Goal: Task Accomplishment & Management: Manage account settings

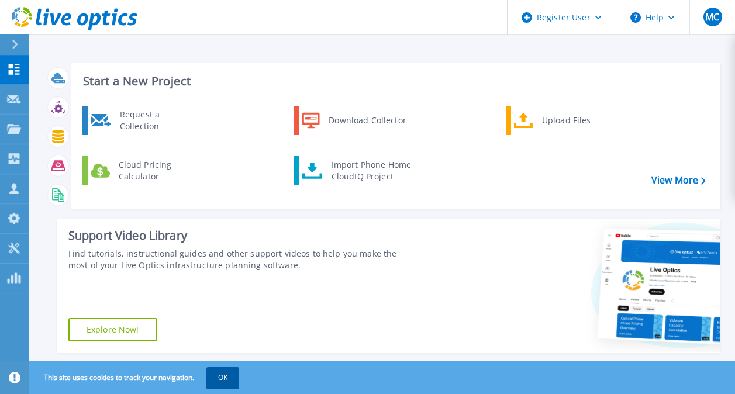
click at [229, 378] on button "OK" at bounding box center [222, 377] width 33 height 21
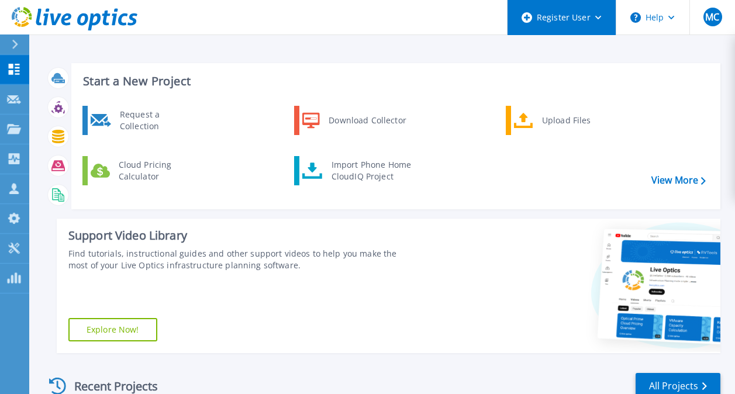
click at [600, 22] on div "Register User" at bounding box center [561, 17] width 108 height 35
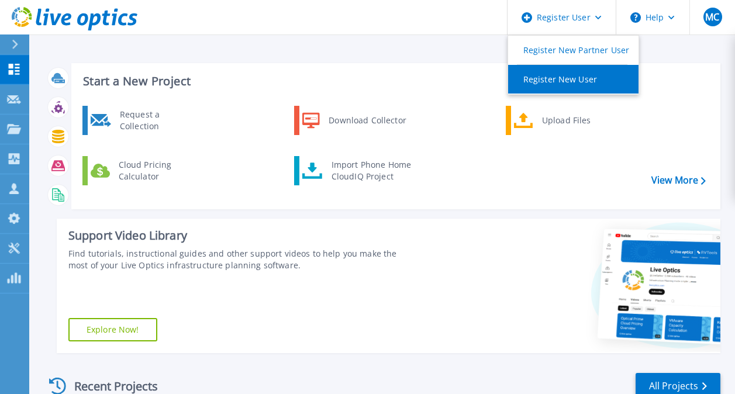
click at [594, 81] on link "Register New User" at bounding box center [573, 79] width 130 height 29
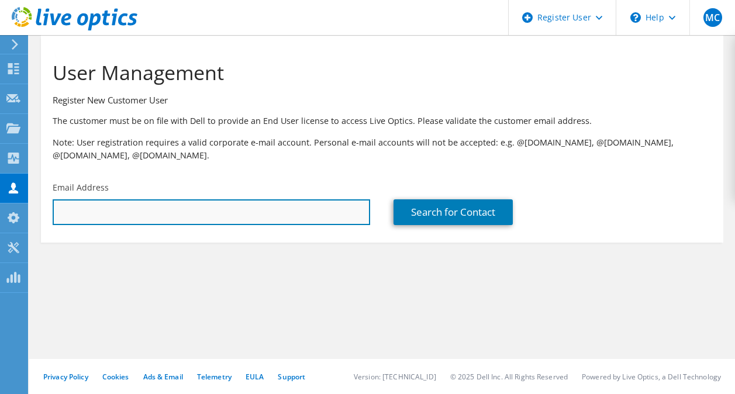
click at [349, 210] on input "text" at bounding box center [211, 212] width 317 height 26
type input "eric.wright@zelis.com"
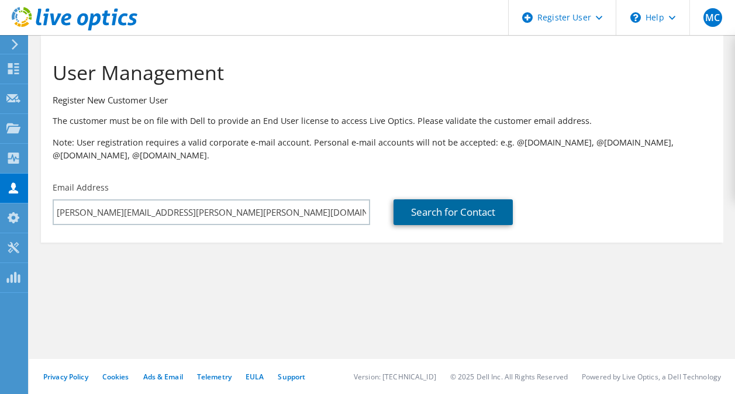
click at [448, 217] on link "Search for Contact" at bounding box center [452, 212] width 119 height 26
type input "Zelis Healthcare"
type input "Eric"
type input "Wright"
type input "[GEOGRAPHIC_DATA]"
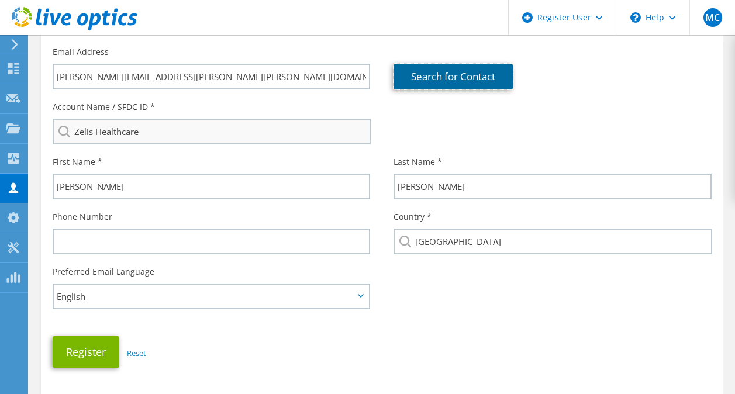
scroll to position [136, 0]
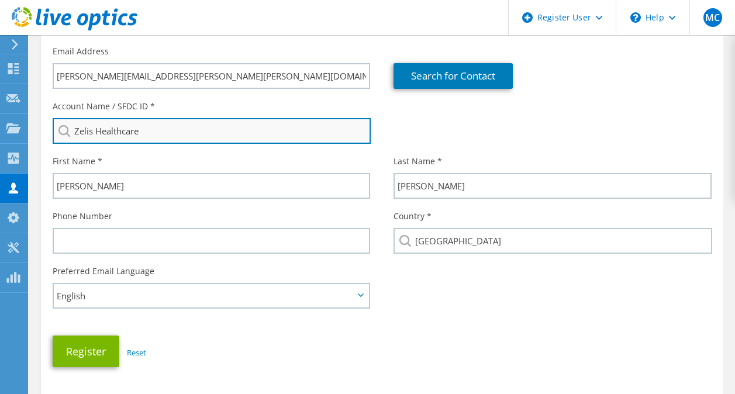
click at [252, 134] on input "Zelis Healthcare" at bounding box center [212, 131] width 318 height 26
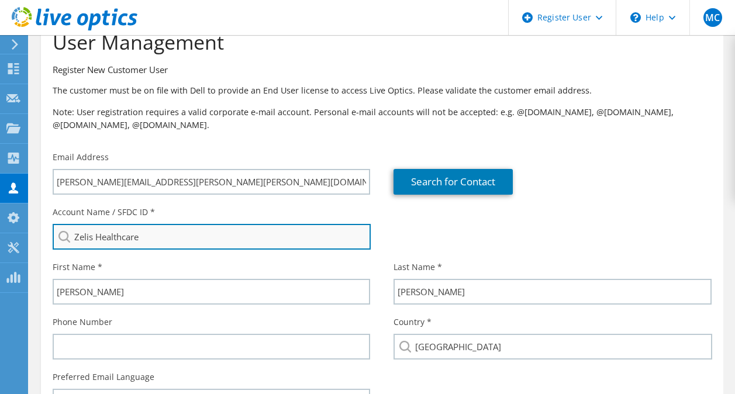
scroll to position [0, 0]
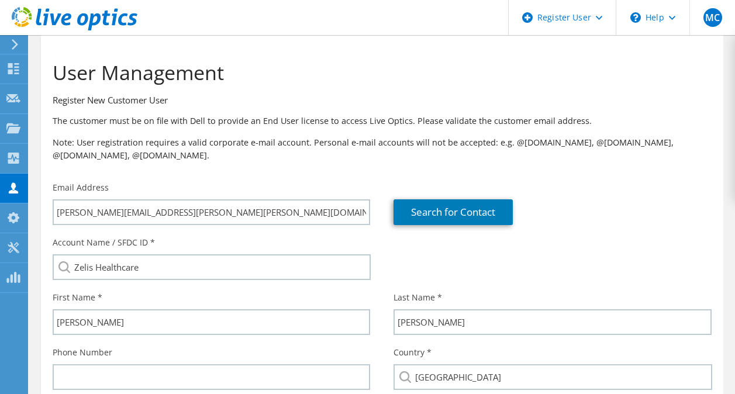
click at [13, 43] on icon at bounding box center [15, 44] width 9 height 11
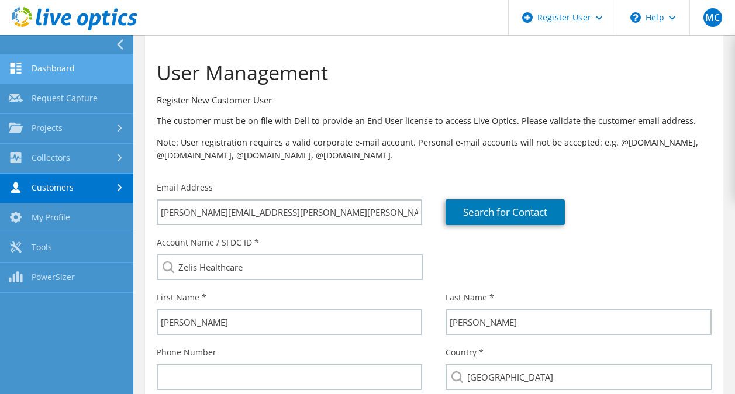
click at [36, 66] on link "Dashboard" at bounding box center [66, 69] width 133 height 30
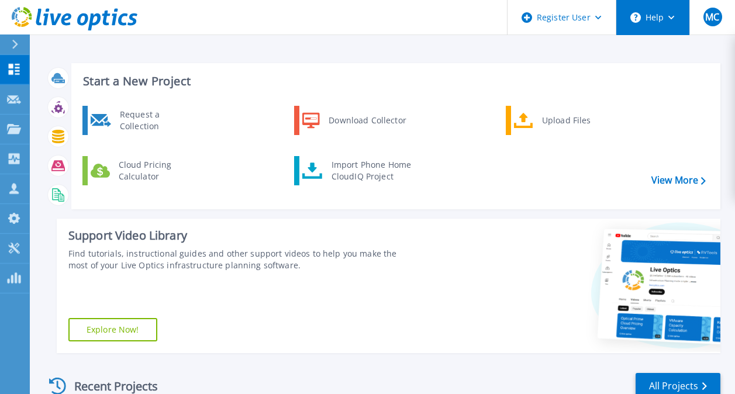
click at [671, 24] on button "Help" at bounding box center [652, 17] width 73 height 35
click at [684, 175] on link "View More" at bounding box center [678, 180] width 54 height 11
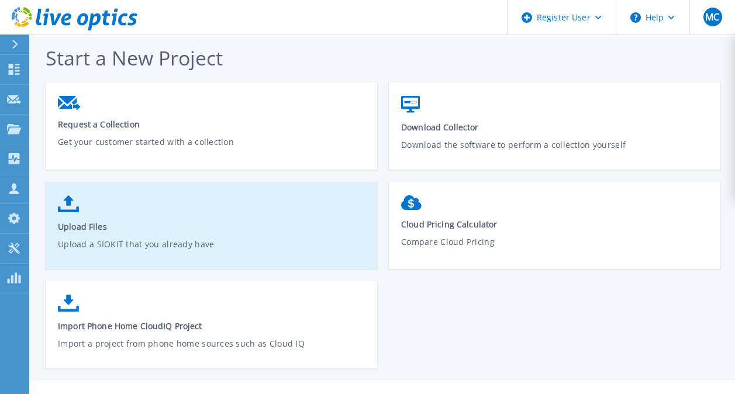
scroll to position [22, 0]
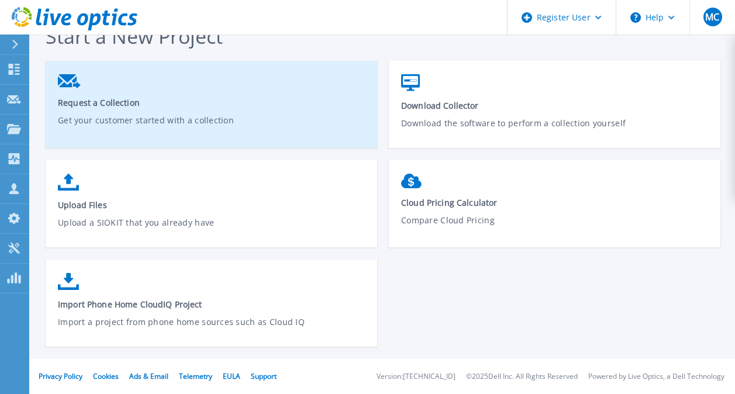
click at [167, 116] on p "Get your customer started with a collection" at bounding box center [211, 127] width 307 height 27
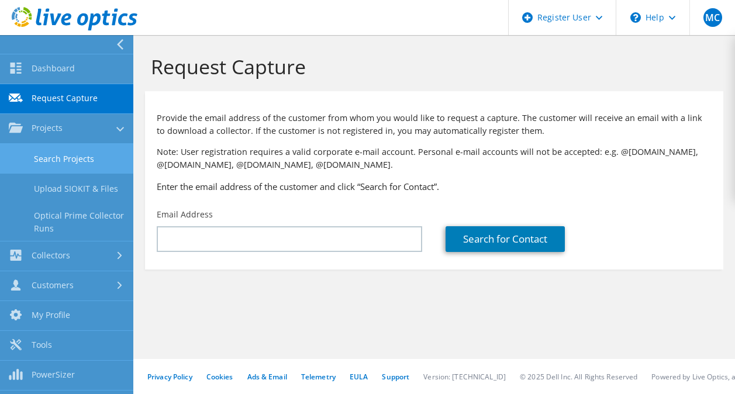
click at [85, 162] on link "Search Projects" at bounding box center [66, 159] width 133 height 30
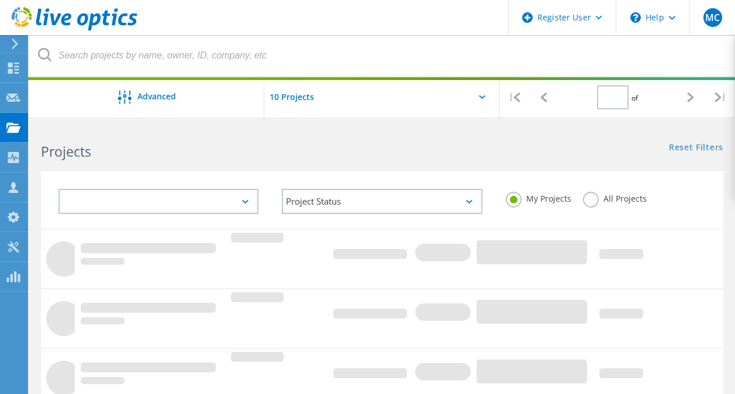
type input "1"
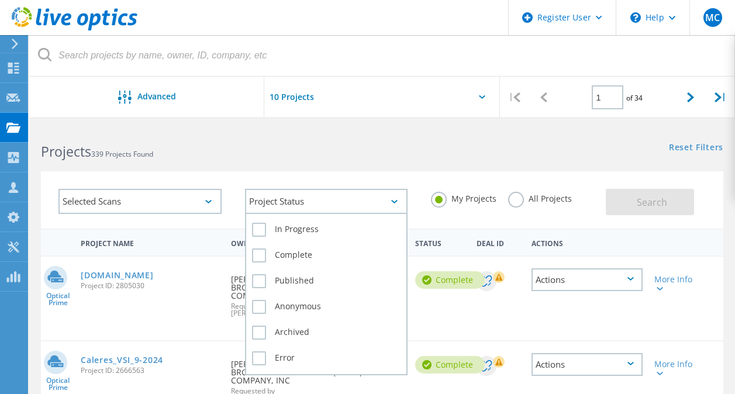
click at [261, 204] on div "Project Status" at bounding box center [326, 201] width 163 height 25
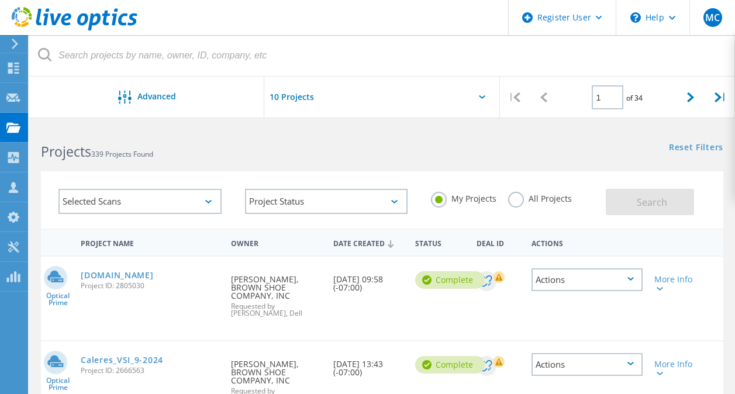
click at [211, 199] on div "Selected Scans" at bounding box center [139, 201] width 163 height 25
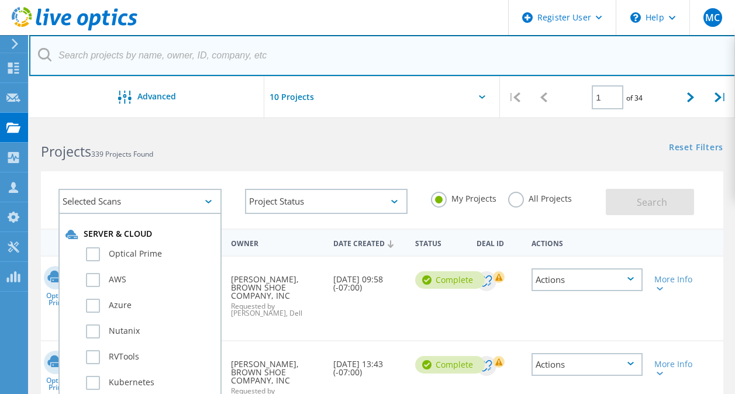
click at [207, 60] on input "text" at bounding box center [382, 55] width 706 height 41
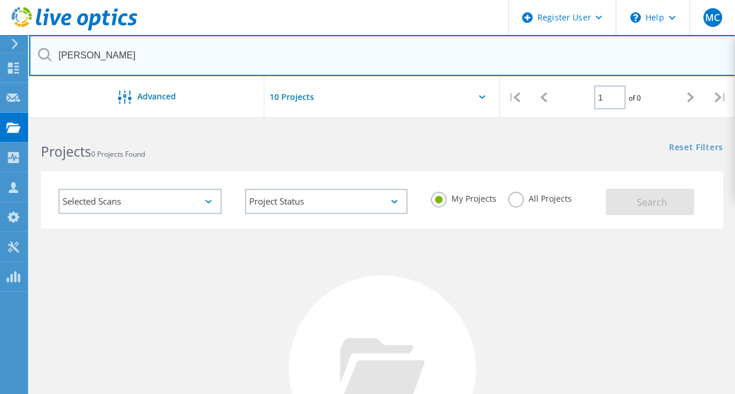
click at [176, 58] on input "Jason Ruger" at bounding box center [382, 55] width 706 height 41
type input "J"
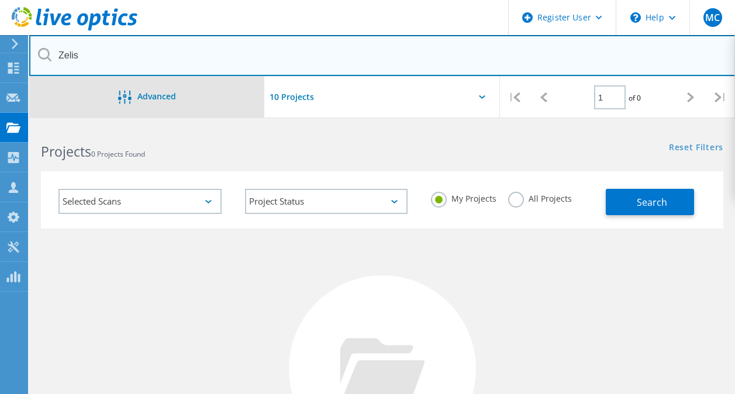
type input "Zelis"
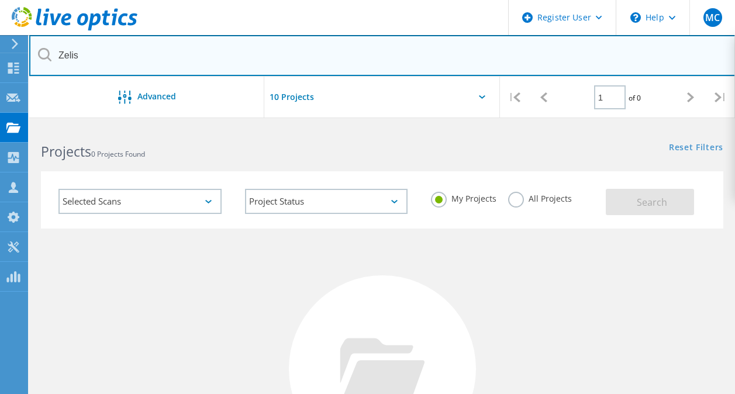
click at [253, 63] on input "Zelis" at bounding box center [382, 55] width 706 height 41
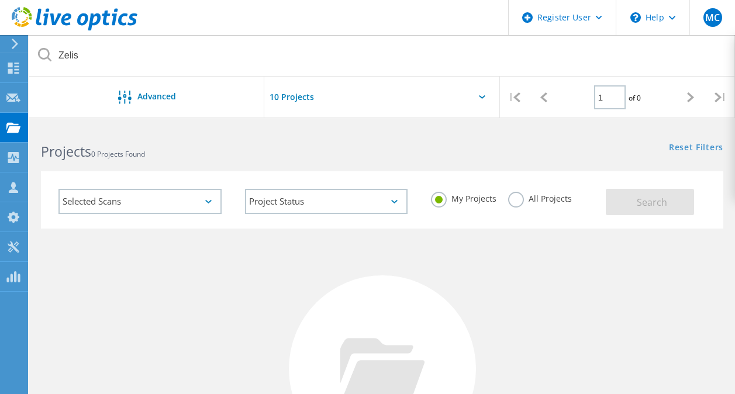
click at [205, 203] on div "Selected Scans" at bounding box center [139, 201] width 163 height 25
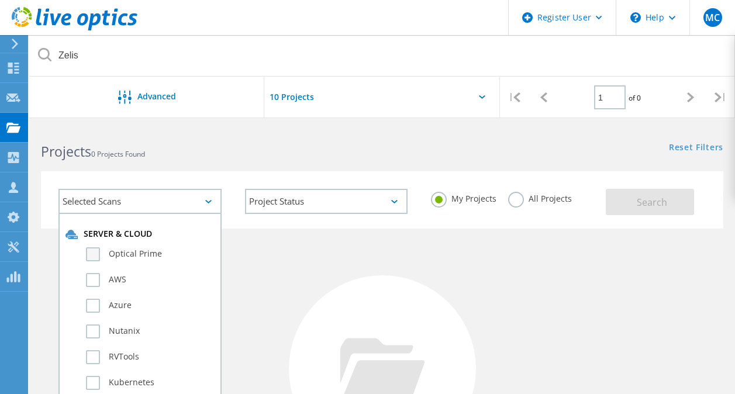
click at [98, 255] on label "Optical Prime" at bounding box center [150, 254] width 129 height 14
click at [0, 0] on input "Optical Prime" at bounding box center [0, 0] width 0 height 0
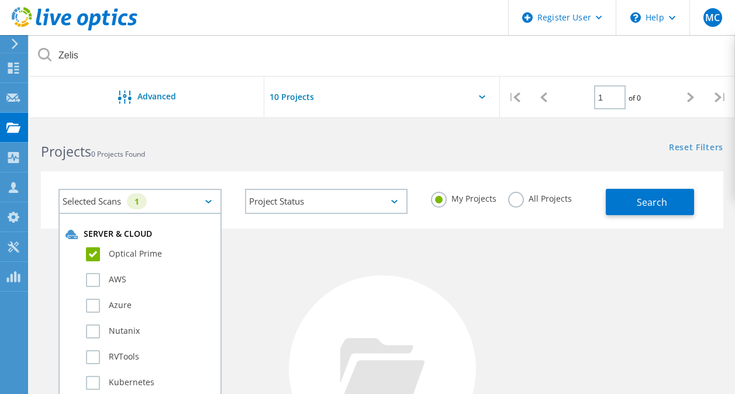
click at [519, 196] on label "All Projects" at bounding box center [540, 197] width 64 height 11
click at [0, 0] on input "All Projects" at bounding box center [0, 0] width 0 height 0
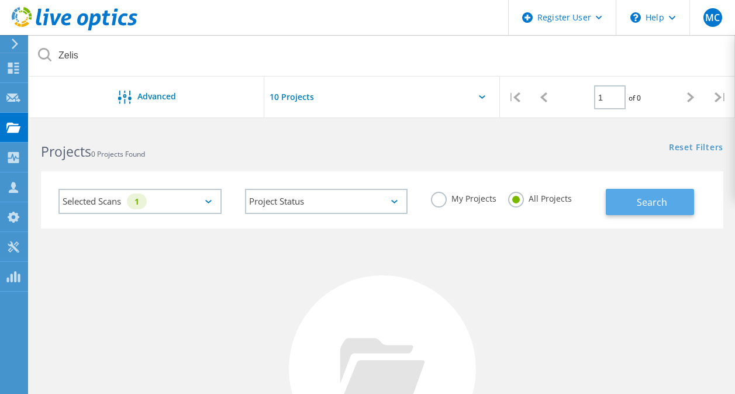
click at [614, 203] on button "Search" at bounding box center [650, 202] width 88 height 26
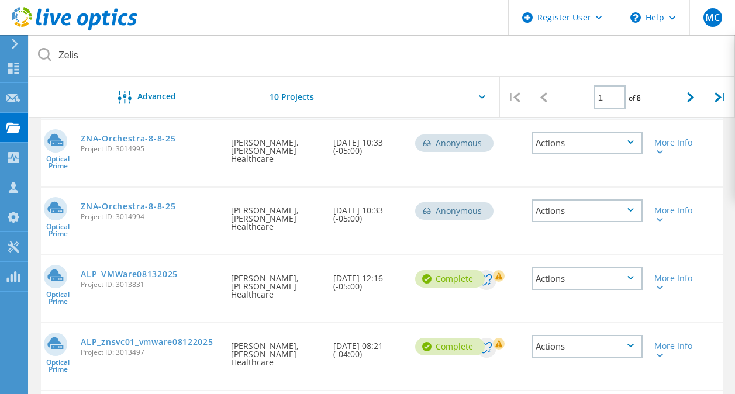
scroll to position [137, 0]
click at [566, 199] on div "Actions" at bounding box center [586, 210] width 111 height 23
click at [347, 194] on div "Date Created 08/14/2025, 10:33 (-05:00)" at bounding box center [368, 210] width 82 height 47
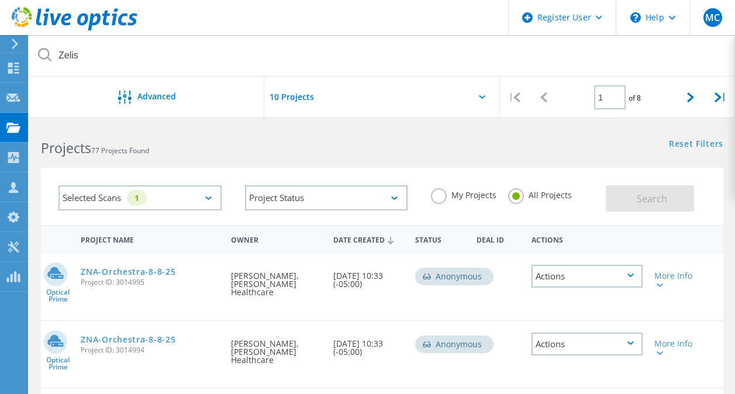
scroll to position [0, 0]
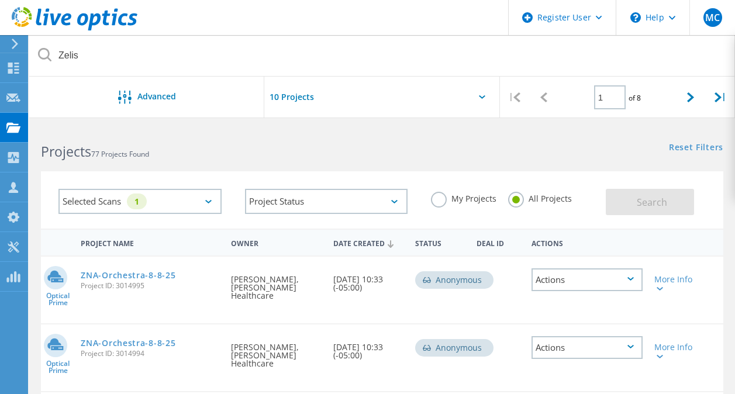
click at [616, 280] on div "Actions" at bounding box center [586, 279] width 111 height 23
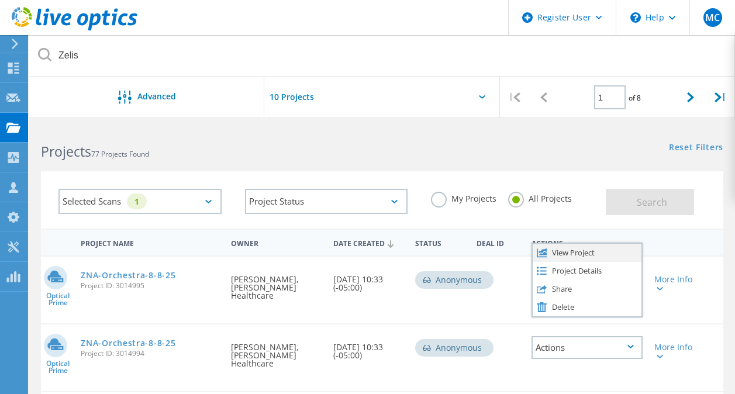
click at [574, 253] on div "View Project" at bounding box center [587, 253] width 109 height 18
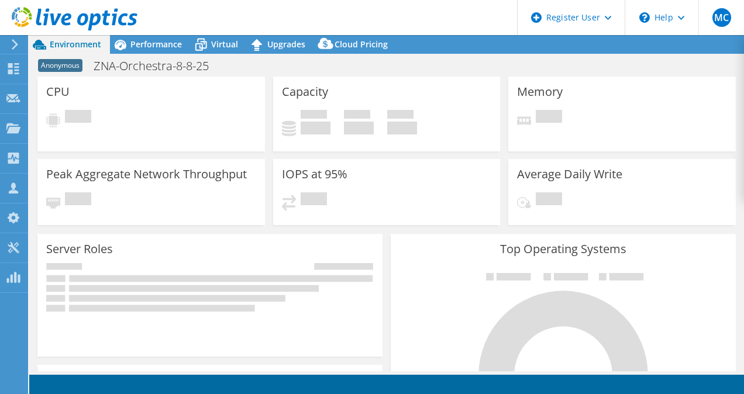
select select "USD"
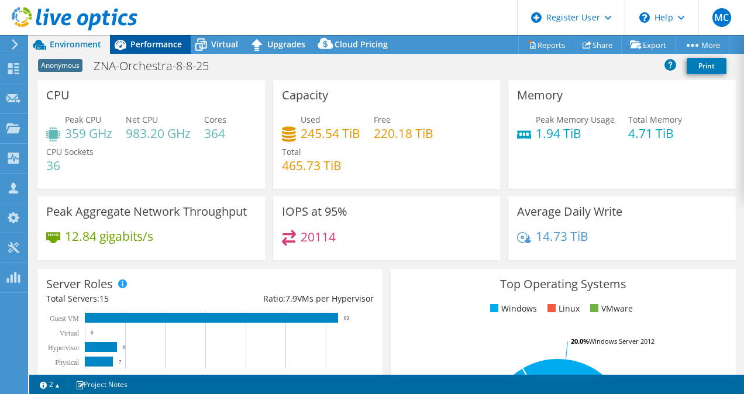
click at [128, 46] on icon at bounding box center [120, 44] width 20 height 20
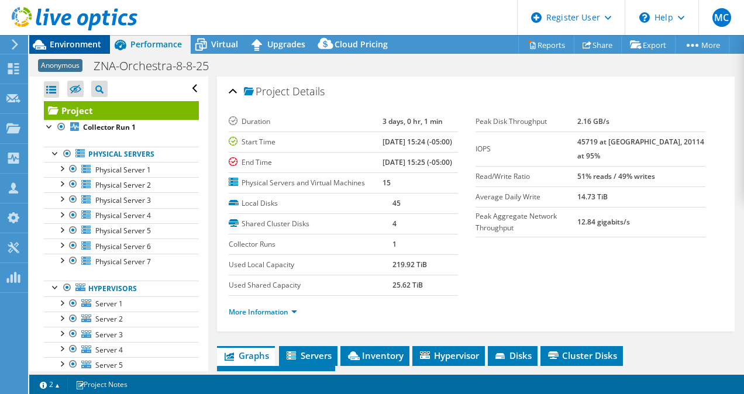
click at [75, 45] on span "Environment" at bounding box center [75, 44] width 51 height 11
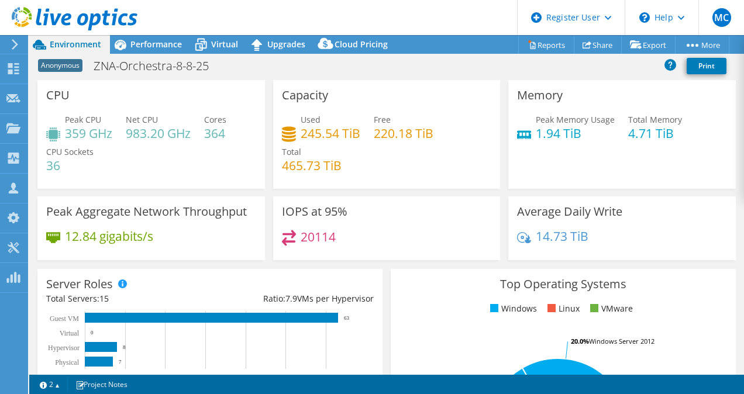
click at [16, 44] on icon at bounding box center [15, 44] width 9 height 11
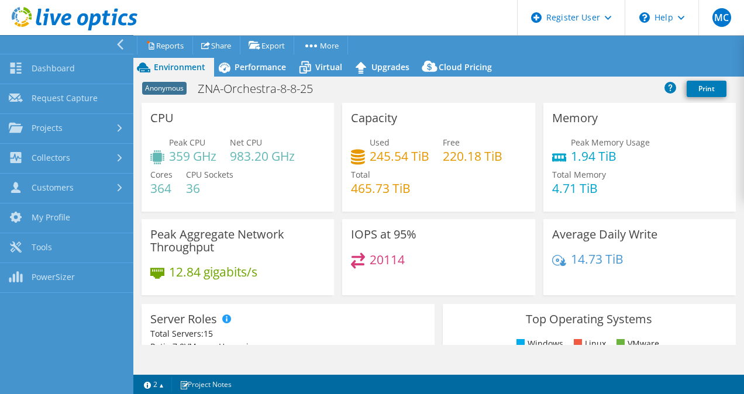
click at [119, 42] on icon at bounding box center [120, 44] width 9 height 11
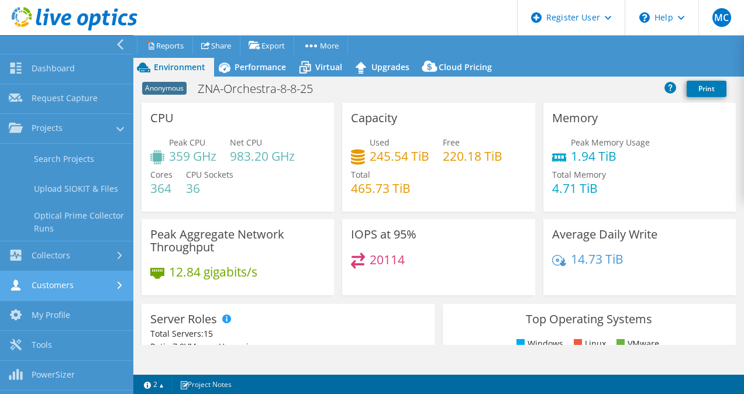
click at [100, 293] on link "Customers" at bounding box center [66, 286] width 133 height 30
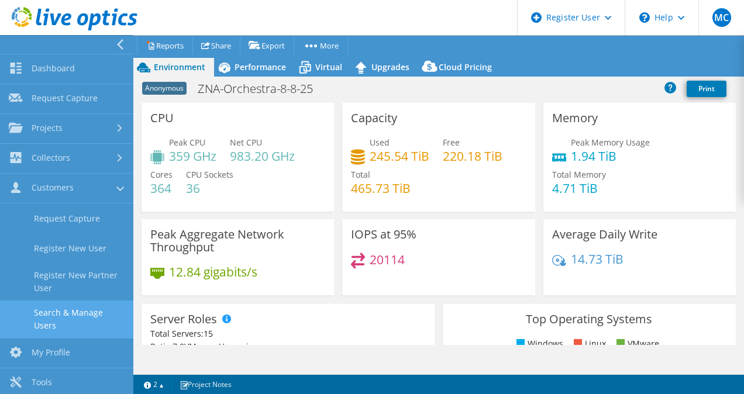
click at [80, 312] on link "Search & Manage Users" at bounding box center [66, 318] width 133 height 37
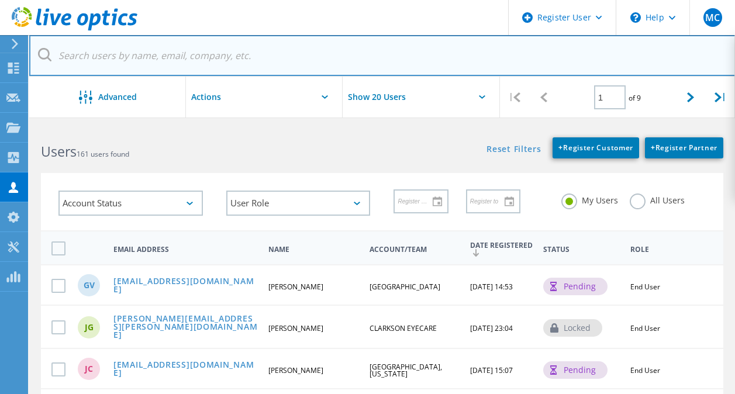
click at [236, 60] on input "text" at bounding box center [382, 55] width 706 height 41
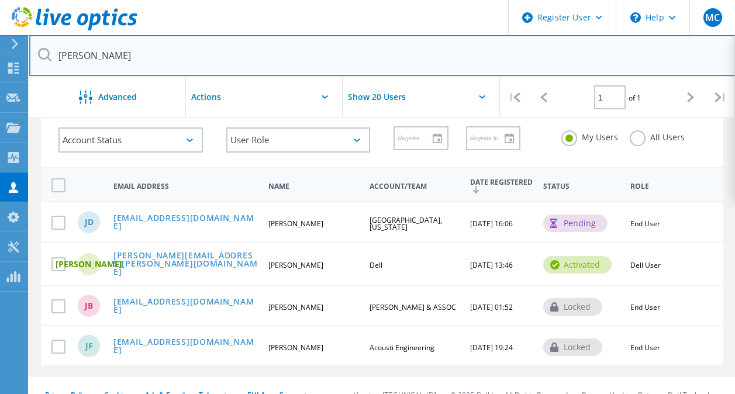
scroll to position [78, 0]
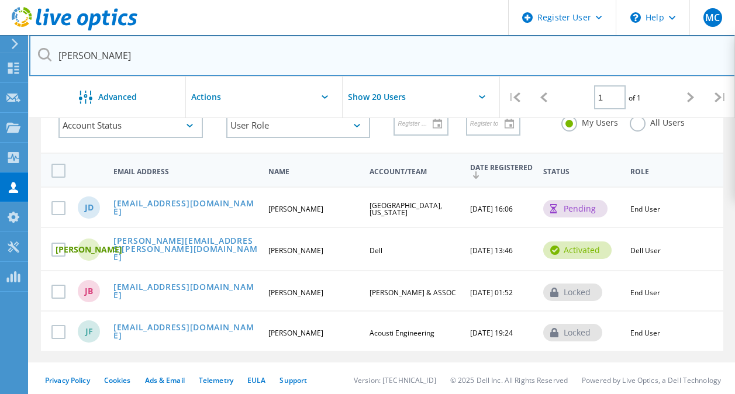
click at [278, 66] on input "[PERSON_NAME]" at bounding box center [382, 55] width 706 height 41
paste input "[PERSON_NAME][EMAIL_ADDRESS][PERSON_NAME][PERSON_NAME][DOMAIN_NAME]"
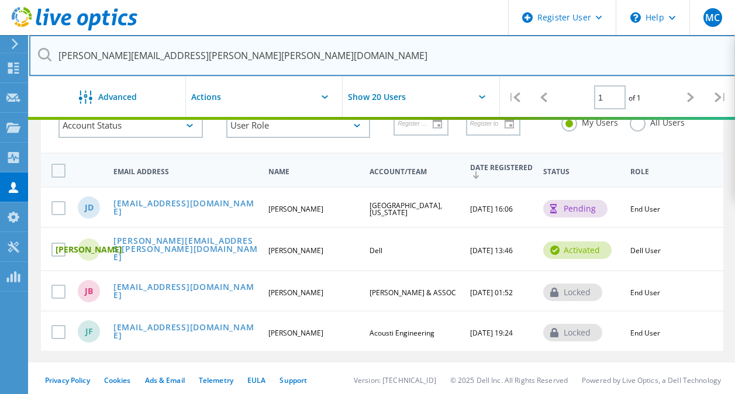
type input "[PERSON_NAME][EMAIL_ADDRESS][PERSON_NAME][PERSON_NAME][DOMAIN_NAME]"
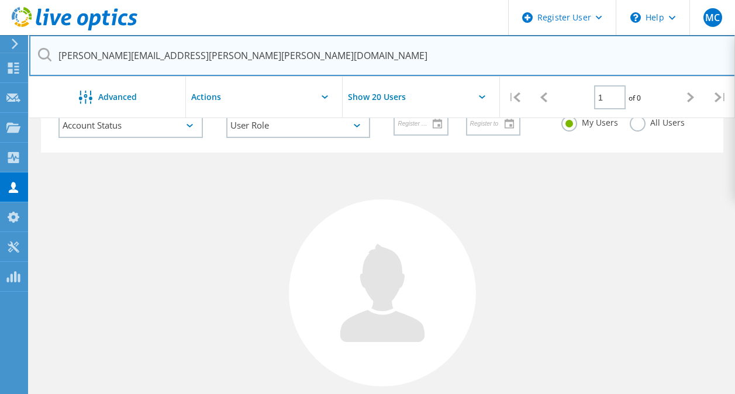
scroll to position [0, 0]
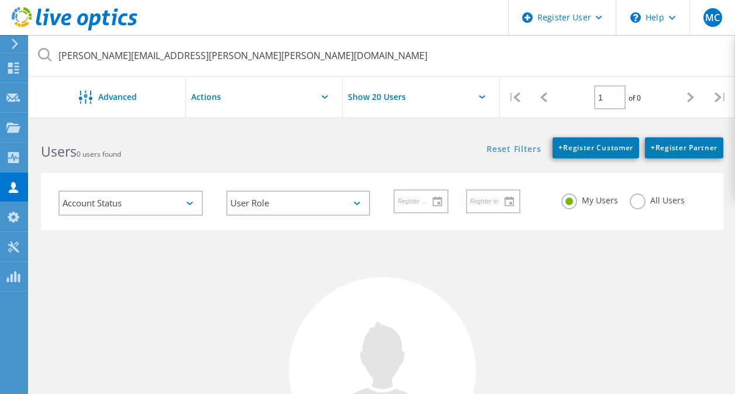
click at [635, 198] on label "All Users" at bounding box center [657, 198] width 55 height 11
click at [0, 0] on input "All Users" at bounding box center [0, 0] width 0 height 0
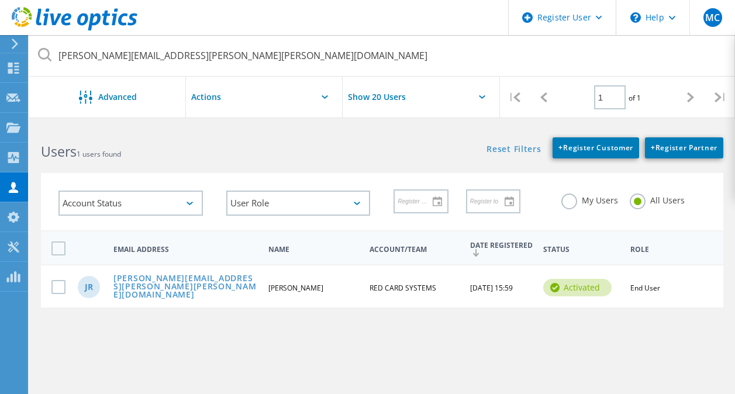
click at [426, 283] on span "RED CARD SYSTEMS" at bounding box center [402, 288] width 67 height 10
click at [60, 288] on label at bounding box center [60, 287] width 19 height 14
click at [0, 0] on input "checkbox" at bounding box center [0, 0] width 0 height 0
click at [212, 286] on link "[PERSON_NAME][EMAIL_ADDRESS][PERSON_NAME][PERSON_NAME][DOMAIN_NAME]" at bounding box center [185, 287] width 145 height 26
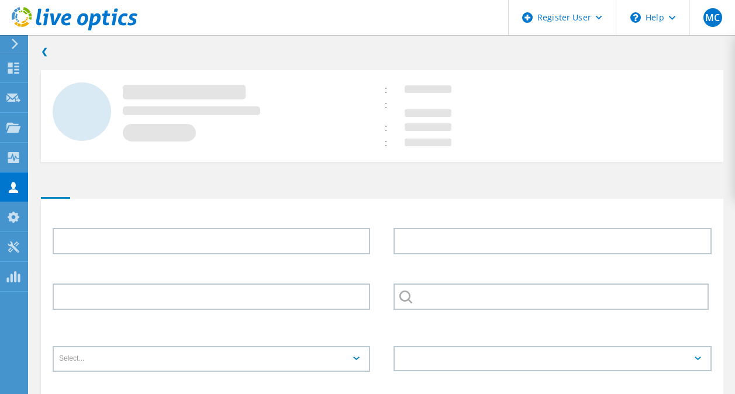
type input "[PERSON_NAME]"
type input "RED CARD SYSTEMS"
type input "English"
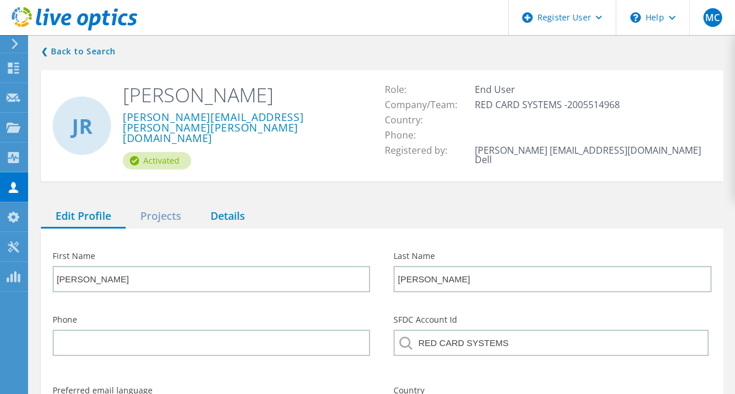
click at [224, 207] on div "Details" at bounding box center [228, 217] width 64 height 24
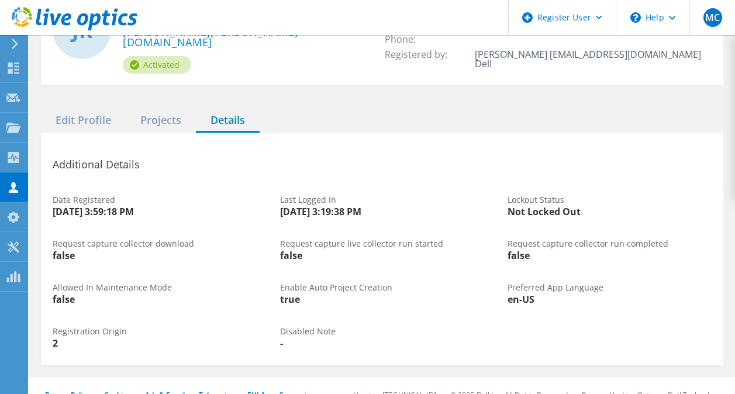
scroll to position [102, 0]
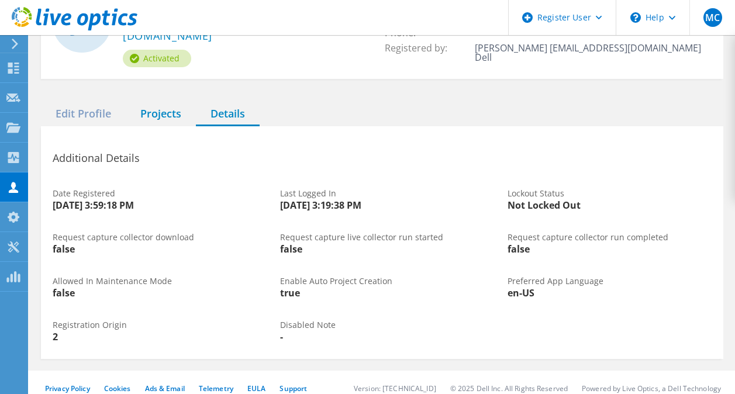
click at [178, 105] on div "Projects" at bounding box center [161, 114] width 70 height 24
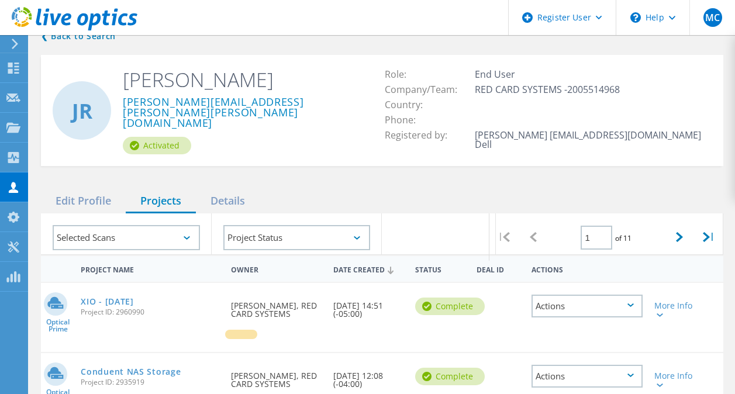
scroll to position [14, 0]
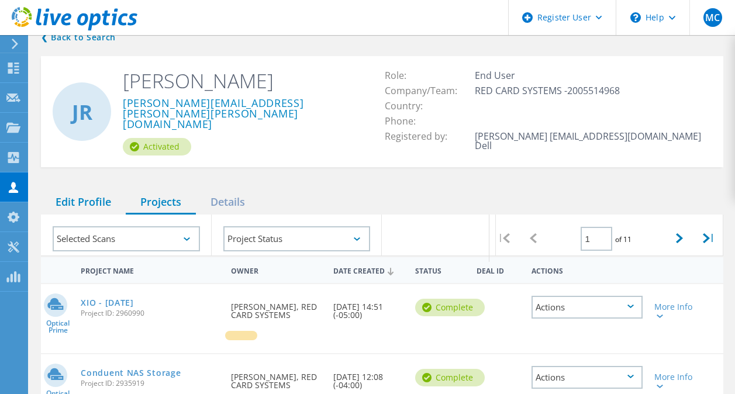
click at [103, 191] on div "Edit Profile" at bounding box center [83, 203] width 85 height 24
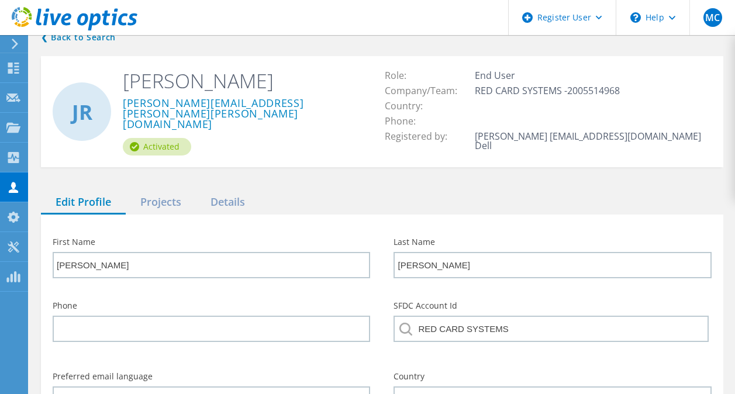
scroll to position [0, 0]
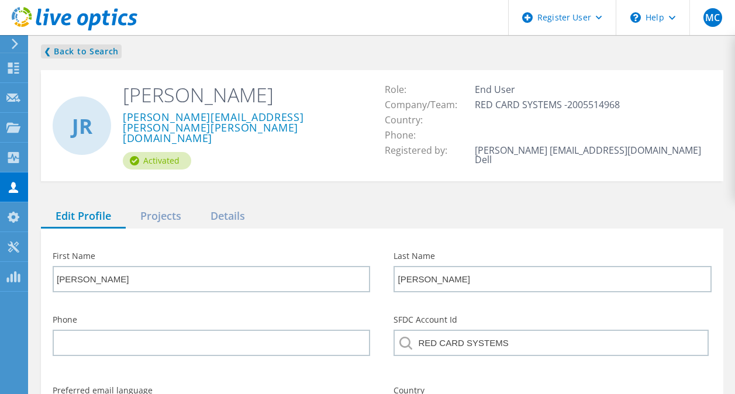
click at [88, 52] on link "❮ Back to Search" at bounding box center [81, 51] width 81 height 14
